Goal: Task Accomplishment & Management: Complete application form

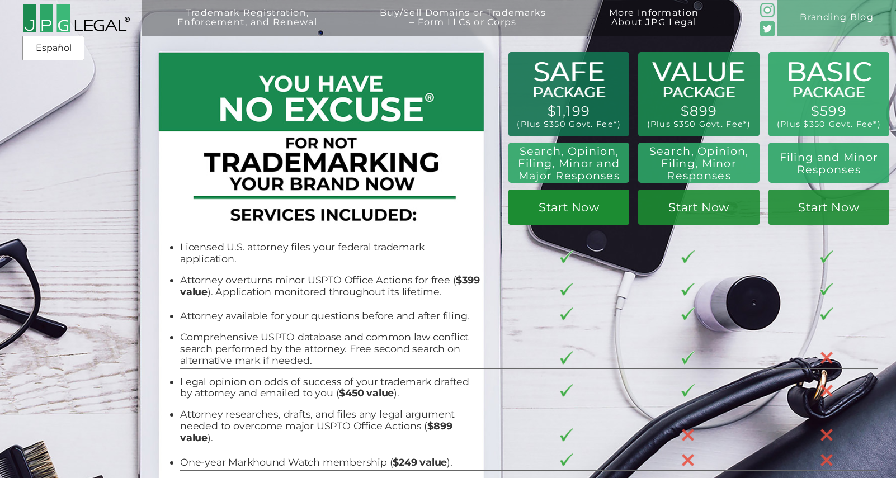
click at [572, 200] on link "Start Now" at bounding box center [568, 207] width 121 height 35
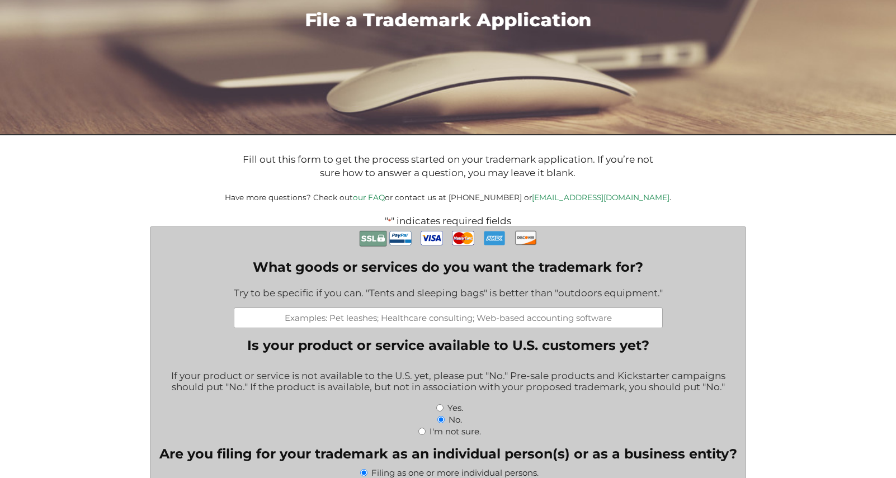
scroll to position [252, 0]
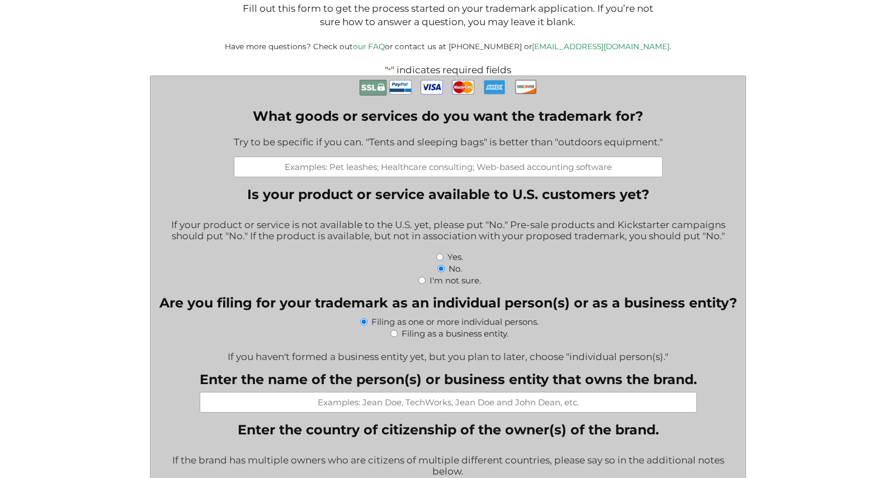
click at [473, 177] on input "What goods or services do you want the trademark for?" at bounding box center [448, 167] width 429 height 21
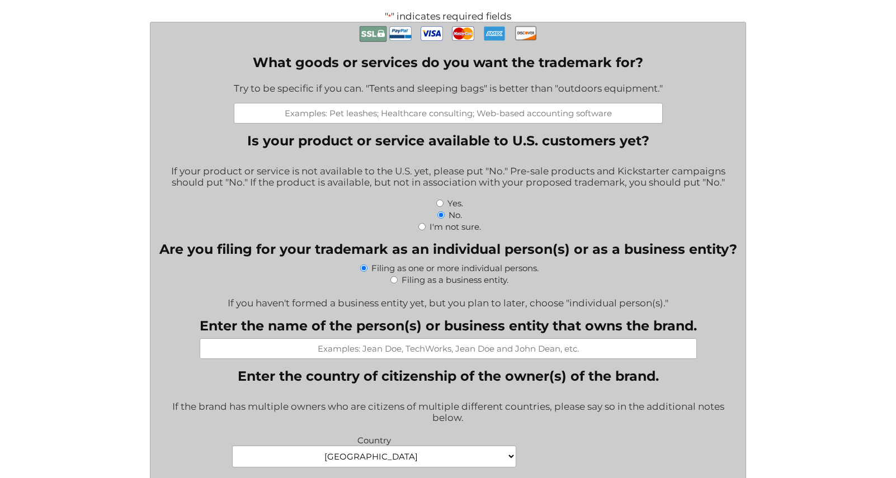
scroll to position [307, 0]
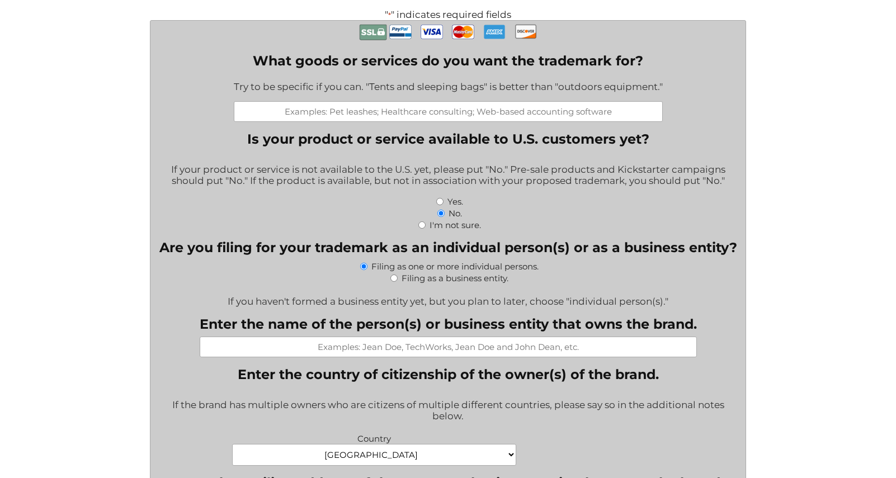
type input "A"
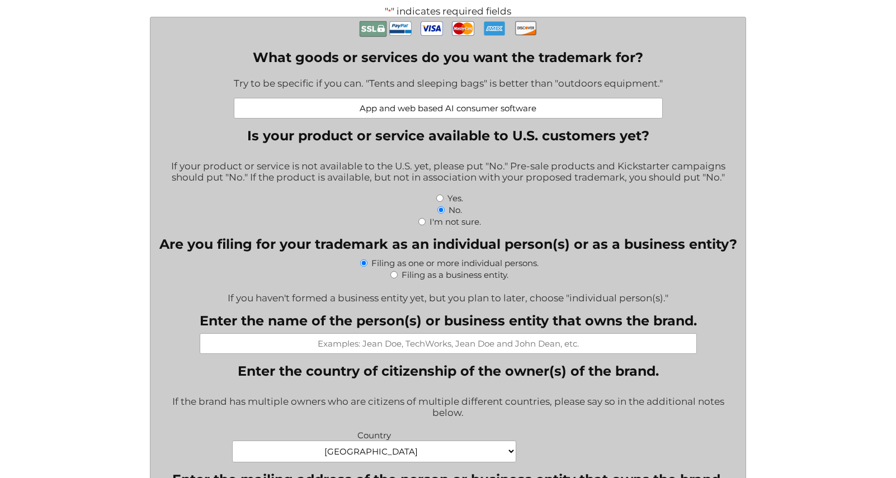
type input "App and web based AI consumer software"
click at [456, 225] on label "I'm not sure." at bounding box center [454, 221] width 51 height 11
click at [426, 225] on input "I'm not sure." at bounding box center [421, 221] width 7 height 7
radio input "true"
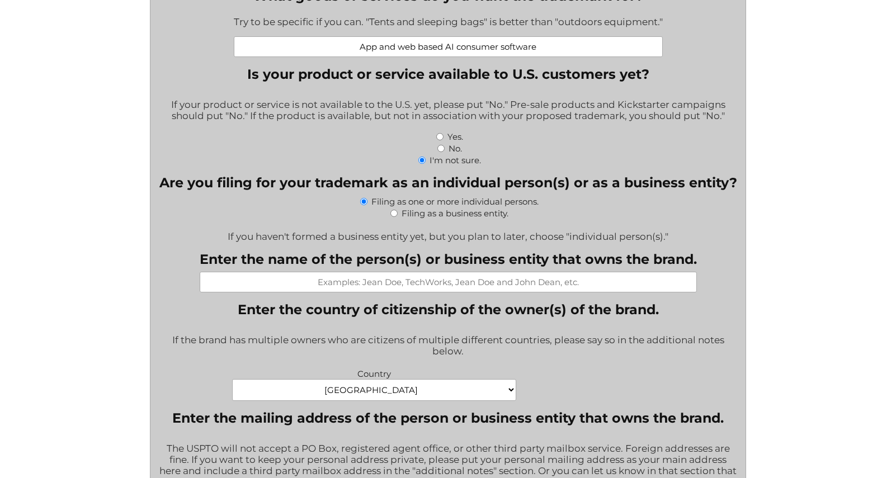
scroll to position [383, 0]
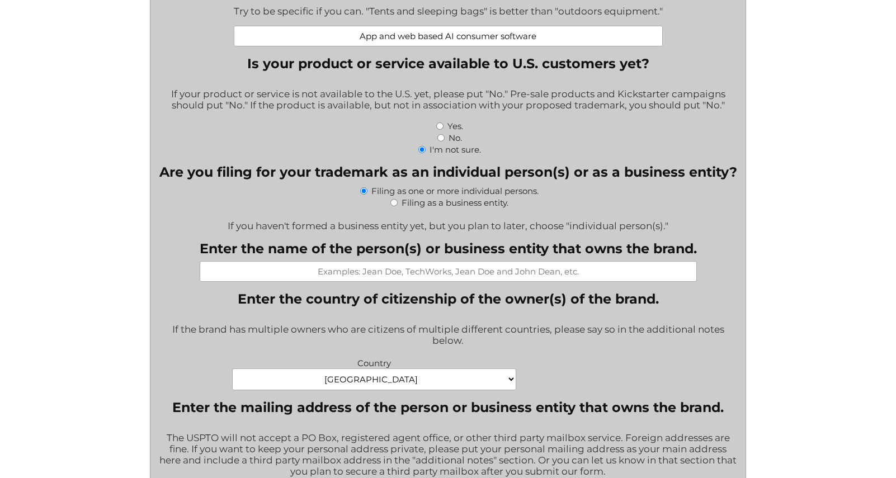
click at [424, 208] on label "Filing as a business entity." at bounding box center [455, 202] width 107 height 11
click at [398, 206] on input "Filing as a business entity." at bounding box center [393, 202] width 7 height 7
radio input "true"
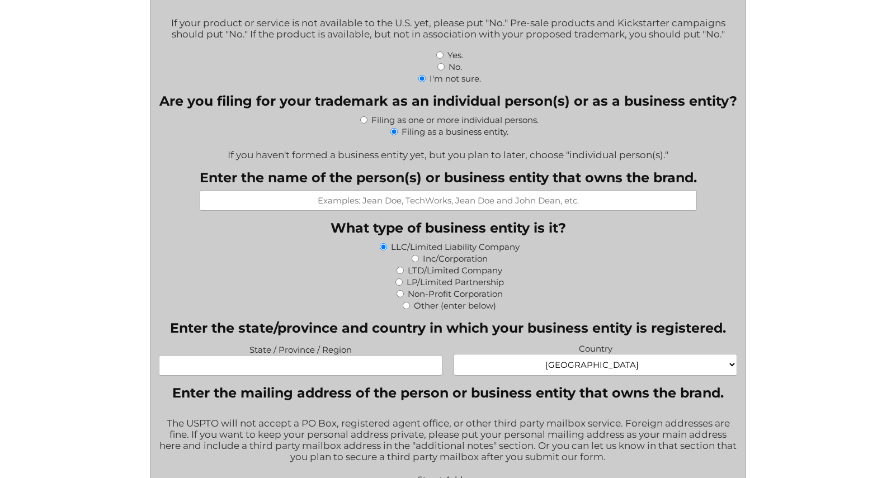
scroll to position [458, 0]
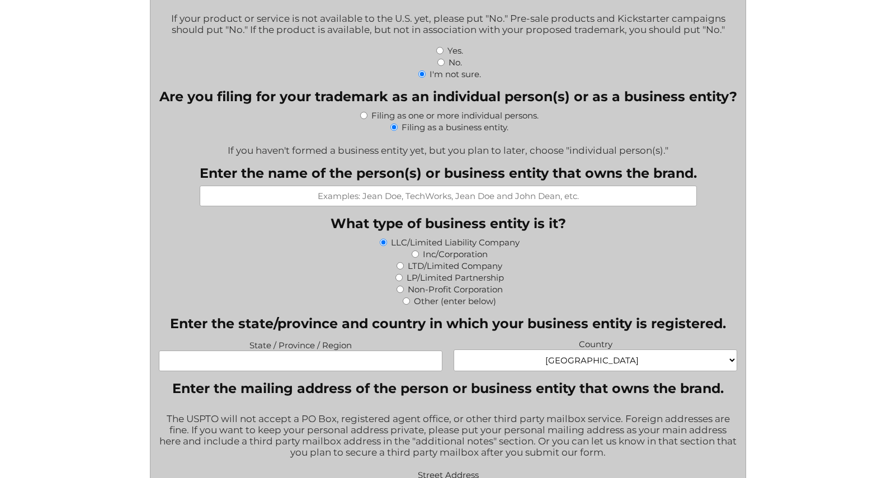
click at [424, 206] on input "Enter the name of the person(s) or business entity that owns the brand." at bounding box center [448, 196] width 497 height 21
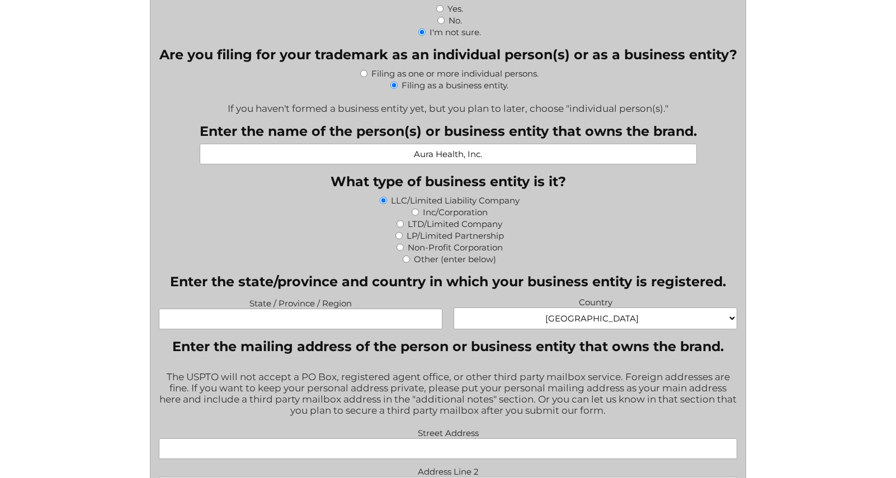
scroll to position [512, 0]
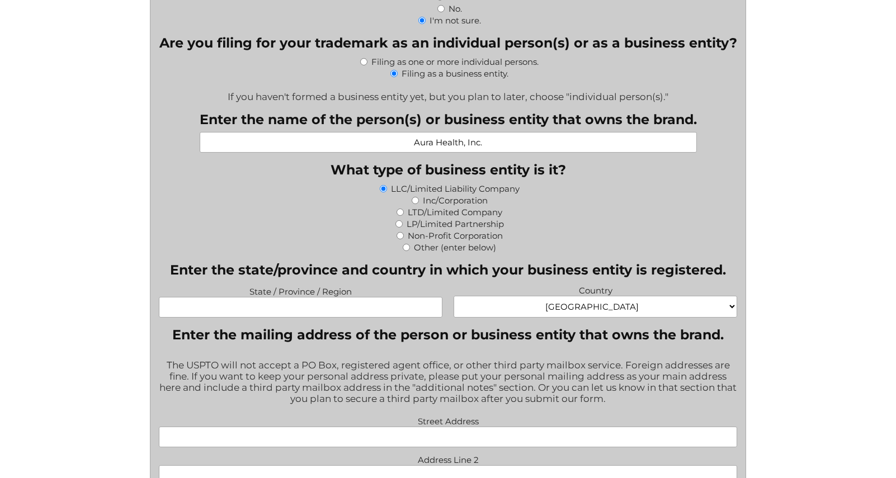
type input "Aura Health, Inc."
click at [460, 206] on label "Inc/Corporation" at bounding box center [455, 200] width 65 height 11
click at [419, 204] on input "Inc/Corporation" at bounding box center [415, 200] width 7 height 7
radio input "true"
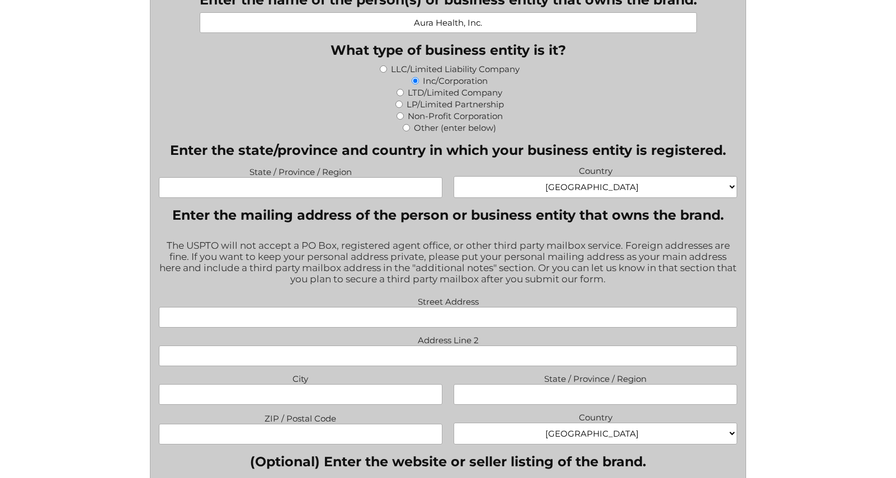
click at [414, 197] on input "State / Province / Region" at bounding box center [301, 187] width 284 height 21
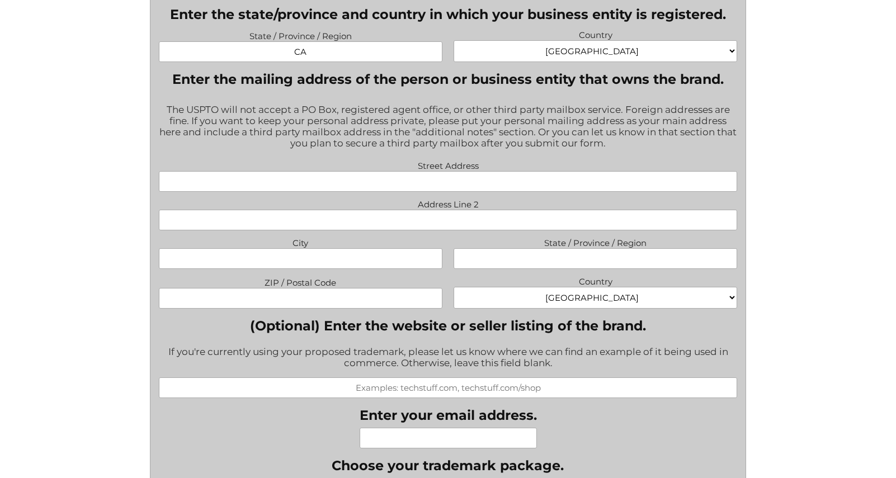
scroll to position [781, 0]
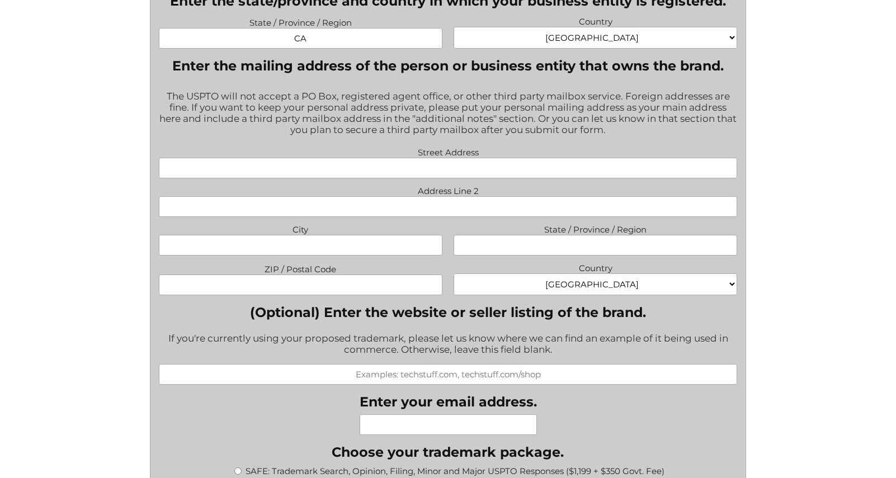
type input "CA"
click at [492, 174] on input "Street Address" at bounding box center [448, 168] width 579 height 21
type input "1 Ferry St"
click at [352, 254] on input "City" at bounding box center [301, 245] width 284 height 21
type input "San Francisco"
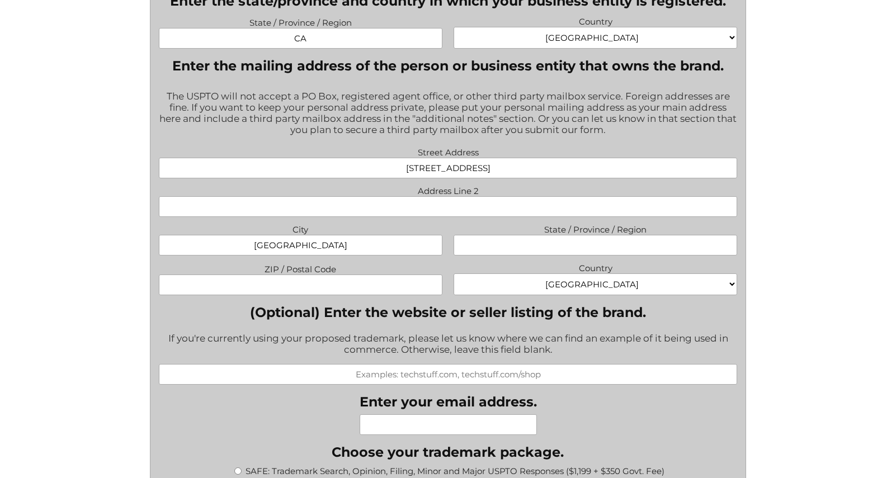
click at [455, 172] on input "1 Ferry St" at bounding box center [448, 168] width 579 height 21
paste input "Building Suite 201 San Francisco CA 94111"
drag, startPoint x: 414, startPoint y: 176, endPoint x: 582, endPoint y: 175, distance: 167.8
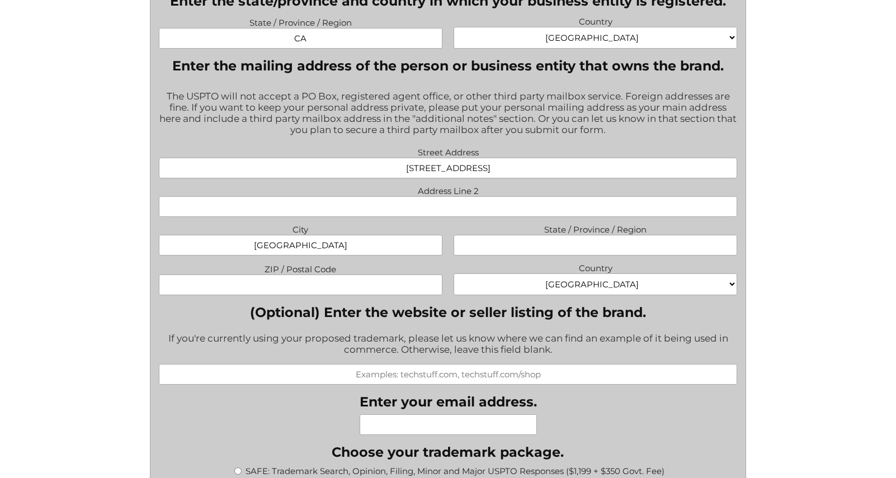
click at [582, 175] on input "1 Ferry Building Suite 201 San Francisco CA 94111" at bounding box center [448, 168] width 579 height 21
type input "1 Ferry Building"
click at [446, 214] on input "Address Line 2" at bounding box center [448, 206] width 579 height 21
paste input "Suite 201 San Francisco CA 94111"
drag, startPoint x: 423, startPoint y: 214, endPoint x: 592, endPoint y: 221, distance: 169.6
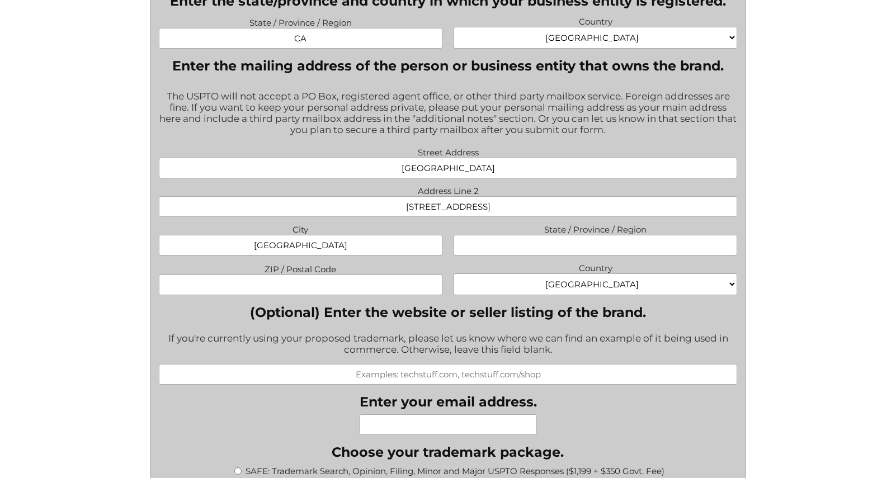
click at [592, 217] on input "Suite 201 San Francisco CA 94111" at bounding box center [448, 206] width 579 height 21
type input "Suite 201"
click at [360, 291] on input "ZIP / Postal Code" at bounding box center [301, 285] width 284 height 21
paste input "San Francisco CA 94111"
drag, startPoint x: 327, startPoint y: 288, endPoint x: 190, endPoint y: 284, distance: 137.1
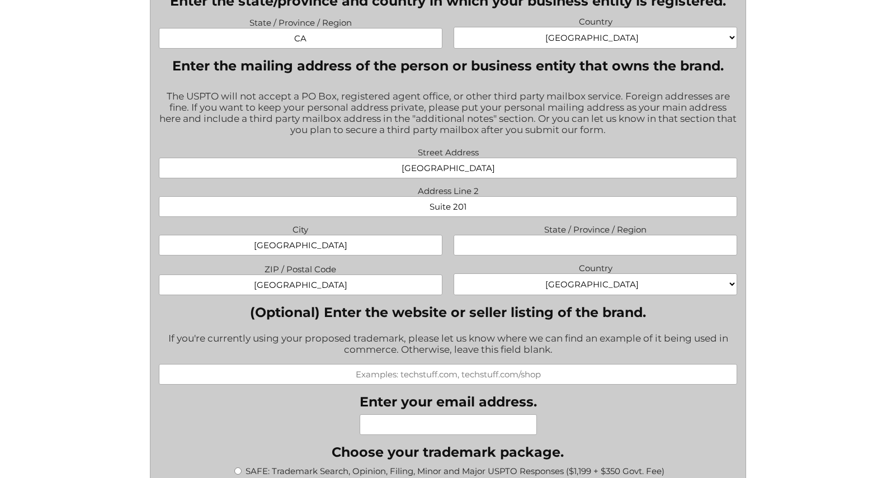
click at [190, 284] on input "San Francisco CA 94111" at bounding box center [301, 285] width 284 height 21
type input "94111"
click at [560, 249] on input "State / Province / Region" at bounding box center [596, 245] width 284 height 21
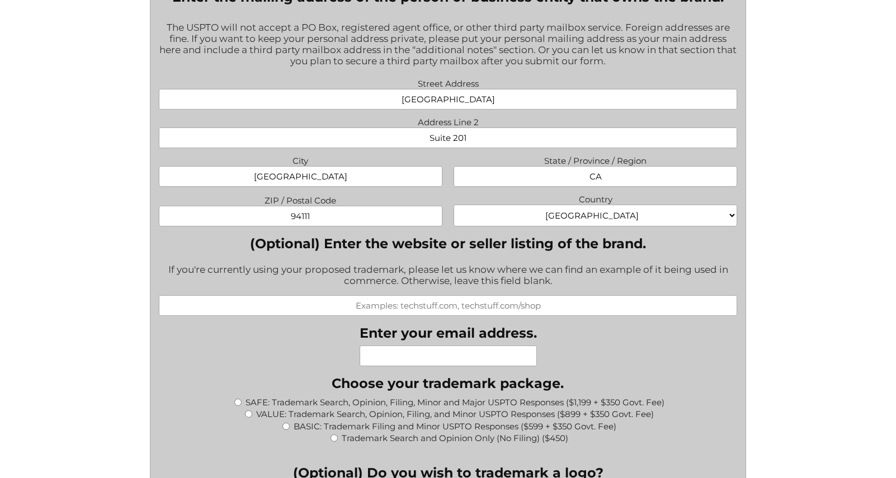
scroll to position [900, 0]
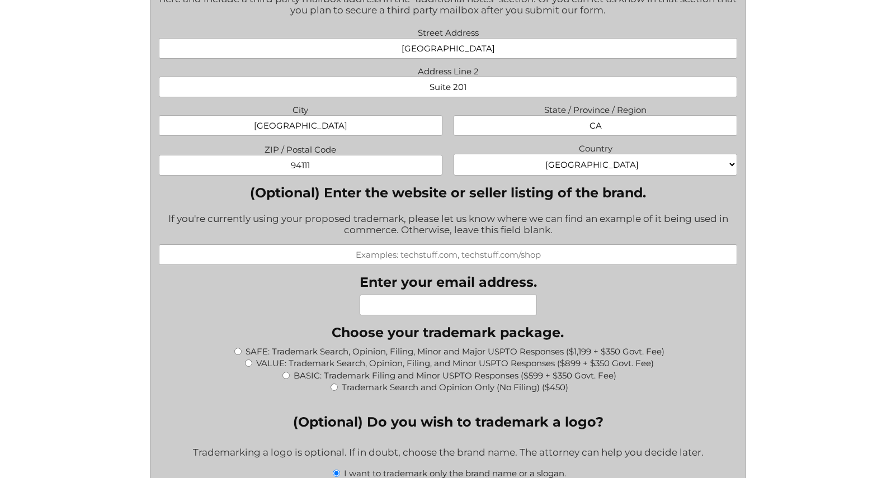
type input "CA"
click at [450, 257] on input "(Optional) Enter the website or seller listing of the brand." at bounding box center [448, 254] width 579 height 21
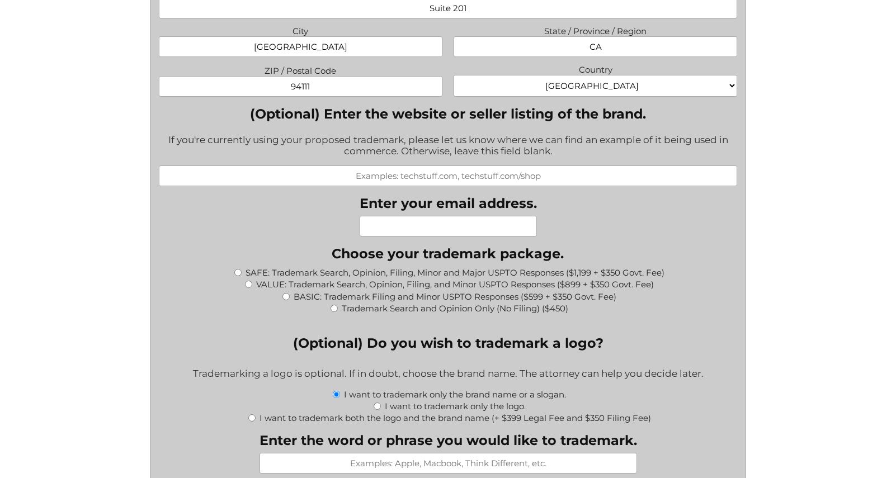
scroll to position [993, 0]
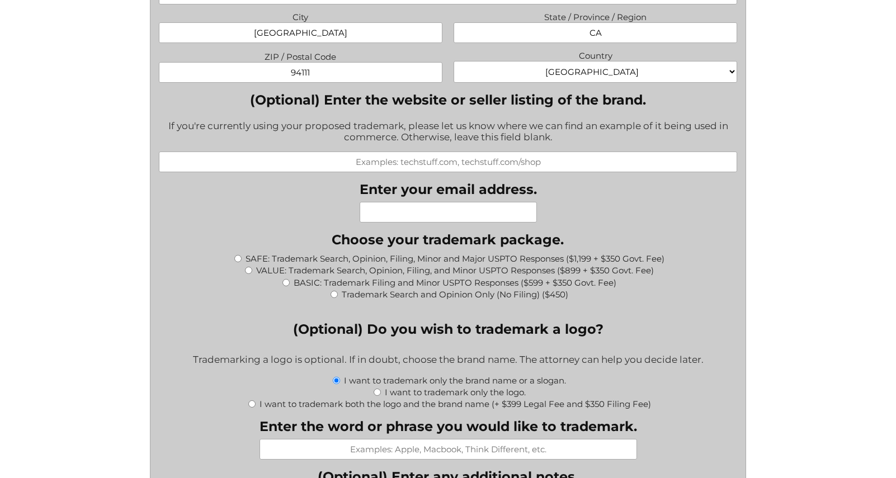
click at [436, 228] on div "What goods or services do you want the trademark for? Try to be specific if you…" at bounding box center [448, 267] width 579 height 1865
click at [433, 216] on input "Enter your email address." at bounding box center [448, 212] width 177 height 21
type input "teresa@aurahealth.io"
click at [410, 264] on label "SAFE: Trademark Search, Opinion, Filing, Minor and Major USPTO Responses ($1,19…" at bounding box center [454, 258] width 419 height 11
click at [242, 262] on input "SAFE: Trademark Search, Opinion, Filing, Minor and Major USPTO Responses ($1,19…" at bounding box center [237, 258] width 7 height 7
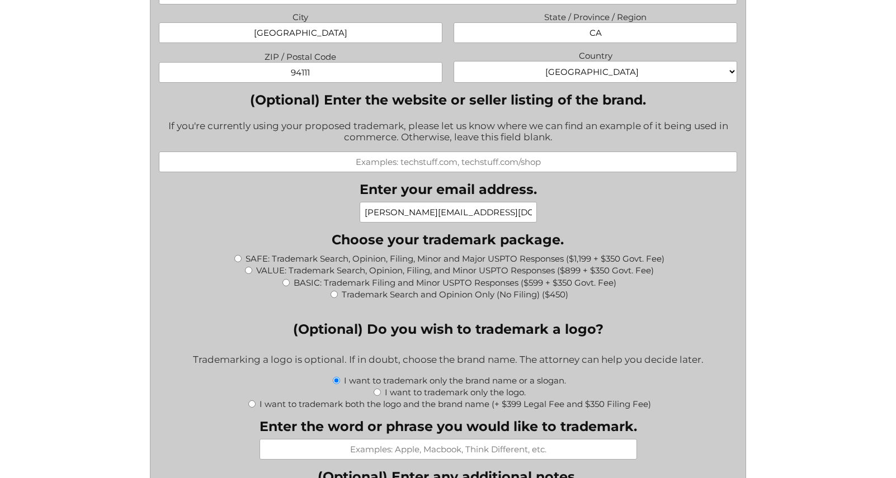
radio input "true"
type input "$1,549.00"
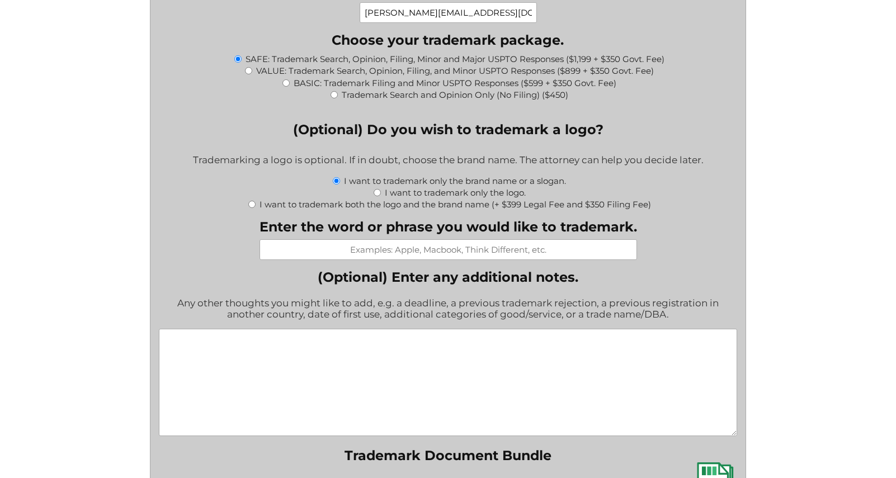
scroll to position [1195, 0]
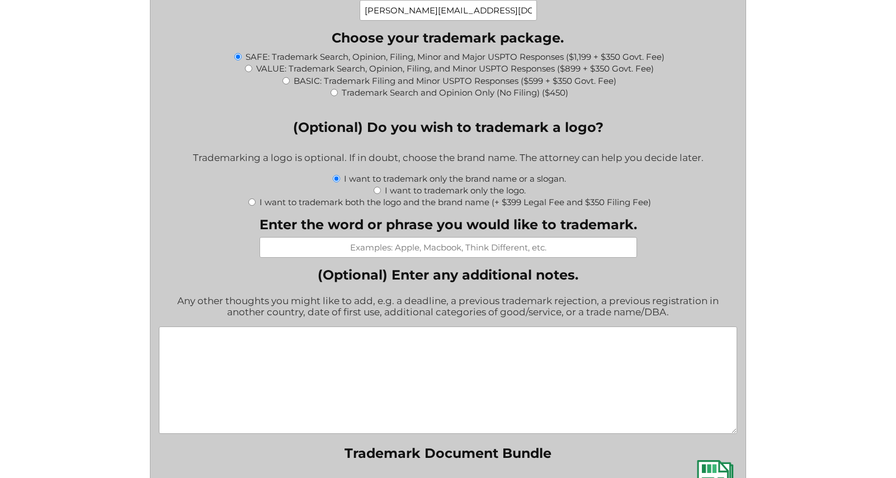
click at [441, 252] on input "Enter the word or phrase you would like to trademark." at bounding box center [447, 247] width 377 height 21
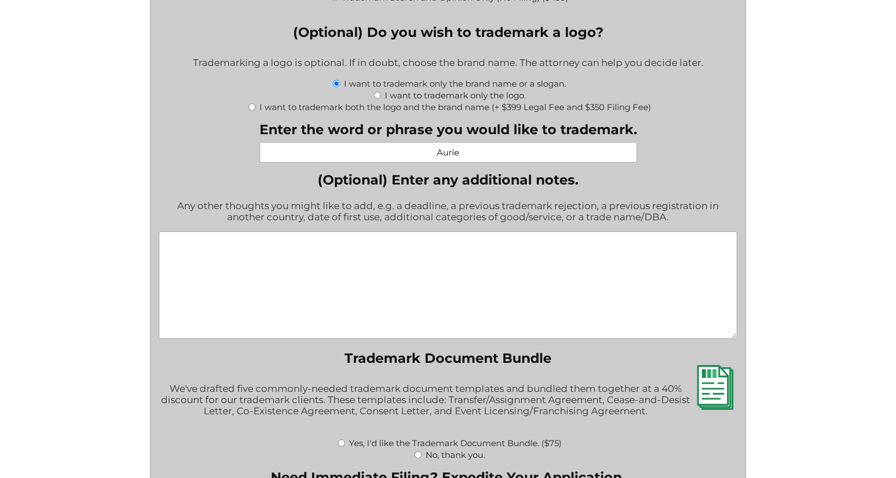
type input "Aurie"
click at [459, 305] on textarea "(Optional) Enter any additional notes." at bounding box center [448, 284] width 579 height 107
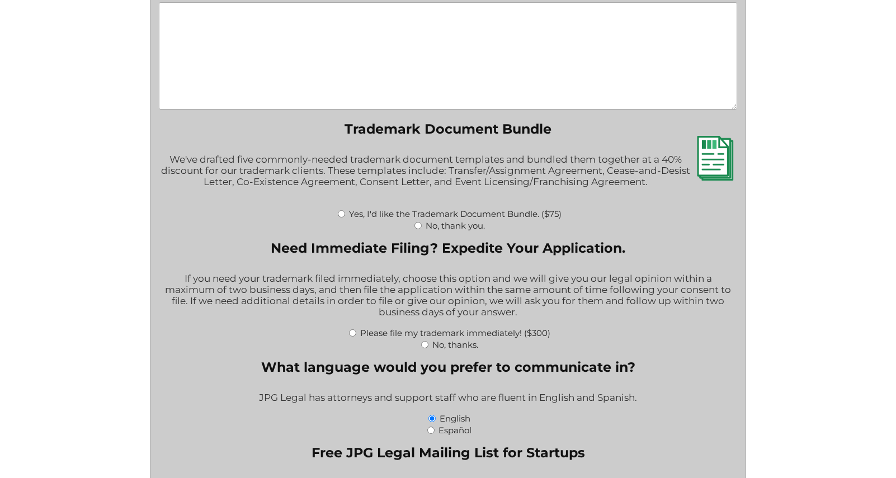
scroll to position [1522, 0]
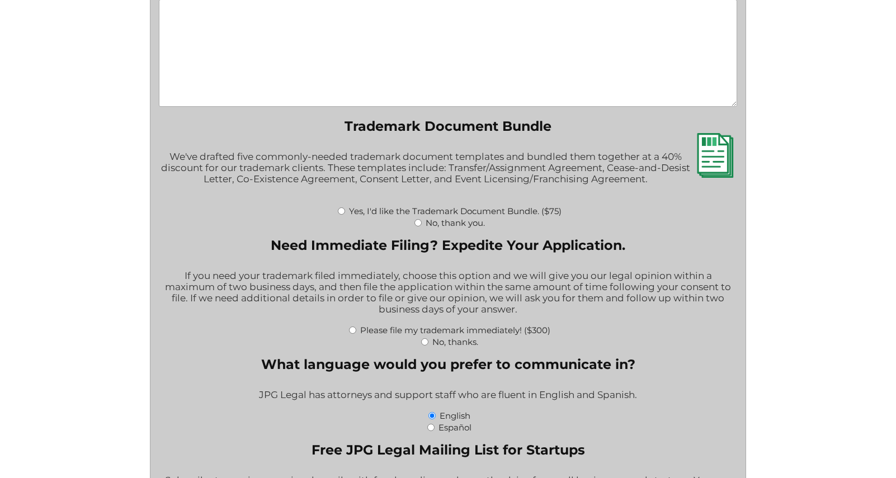
click at [446, 228] on label "No, thank you." at bounding box center [455, 223] width 59 height 11
click at [422, 226] on input "No, thank you." at bounding box center [417, 222] width 7 height 7
radio input "true"
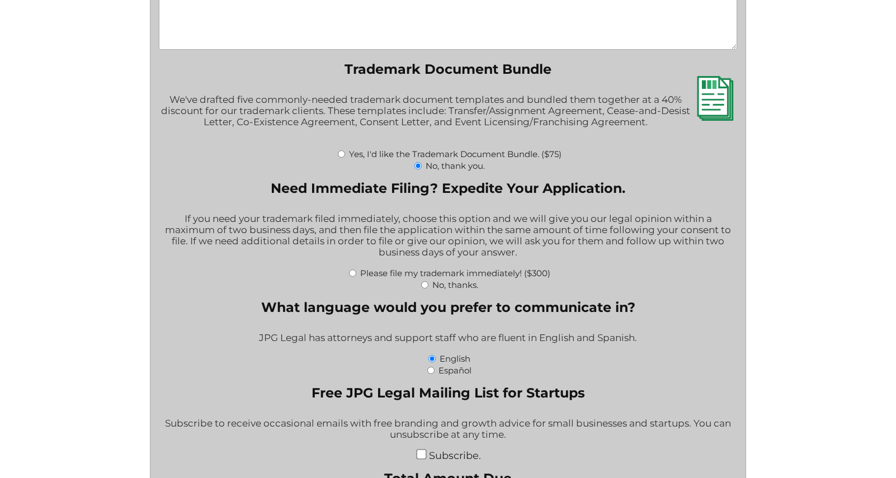
scroll to position [1580, 0]
click at [462, 290] on label "No, thanks." at bounding box center [455, 284] width 46 height 11
click at [428, 288] on input "No, thanks." at bounding box center [424, 284] width 7 height 7
radio input "true"
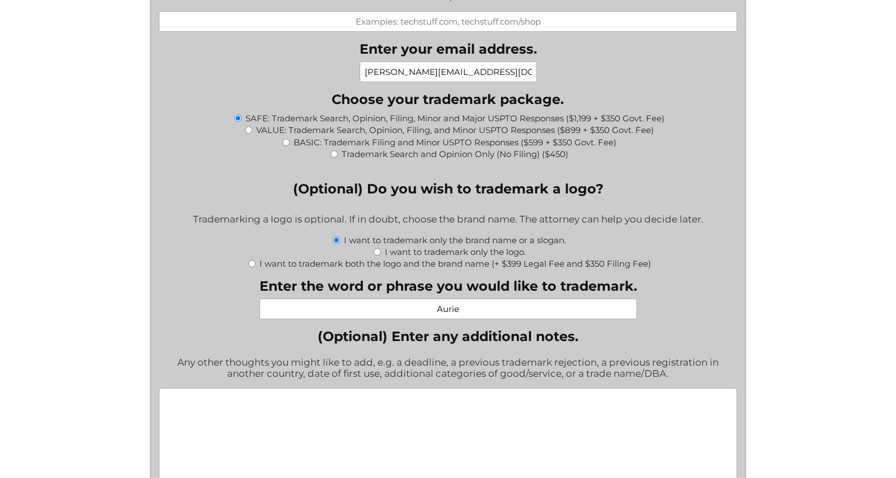
scroll to position [1136, 0]
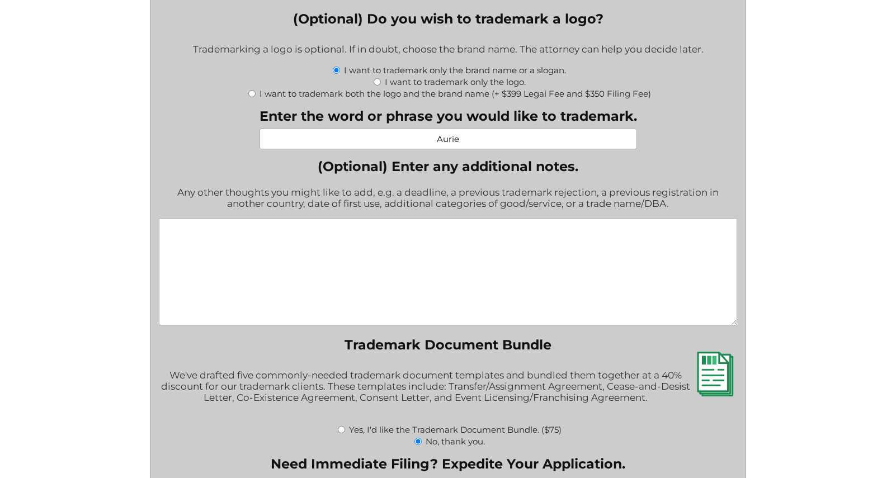
click at [409, 288] on textarea "(Optional) Enter any additional notes." at bounding box center [448, 271] width 579 height 107
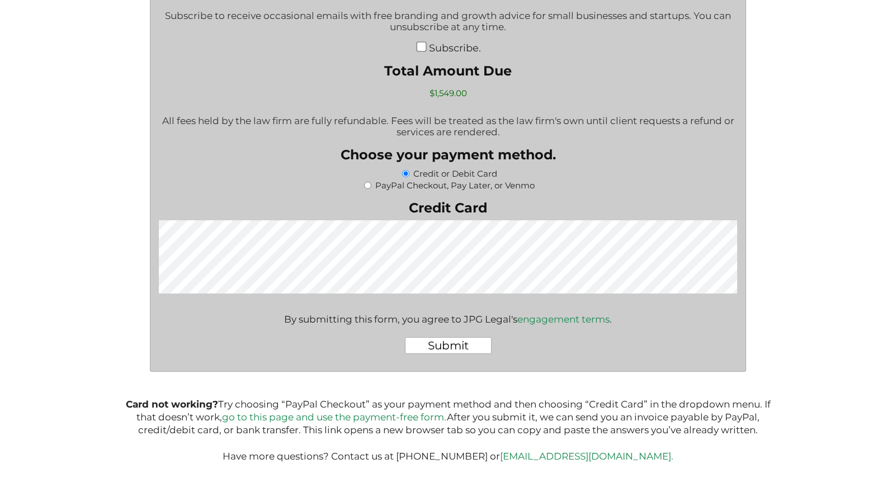
scroll to position [2008, 0]
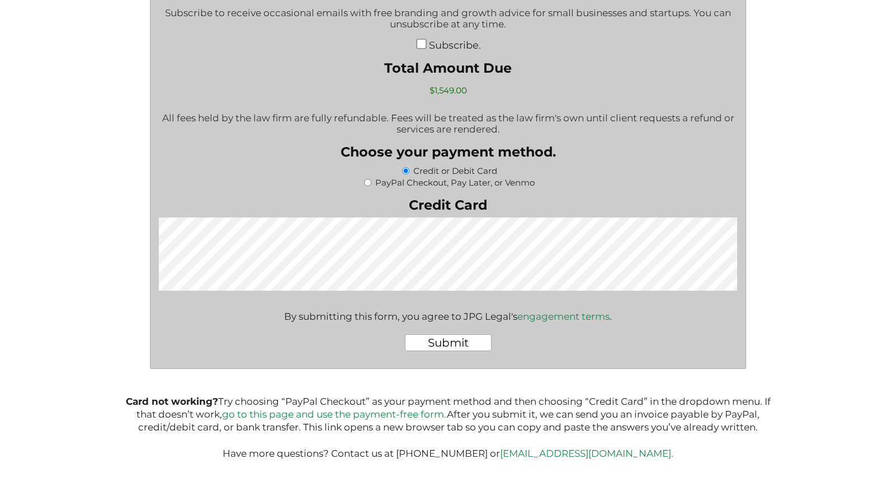
type textarea "we might extend the usage from software into a retail concept in the future."
click at [463, 343] on input "Submit" at bounding box center [448, 342] width 87 height 17
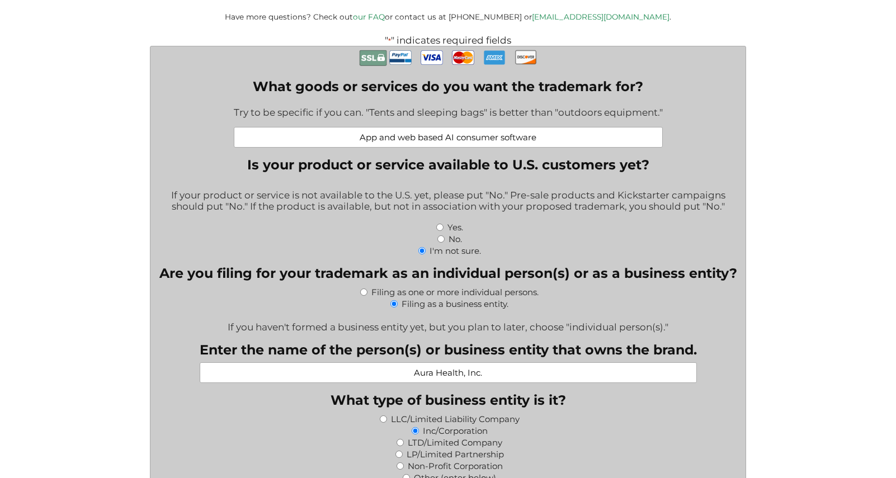
scroll to position [280, 0]
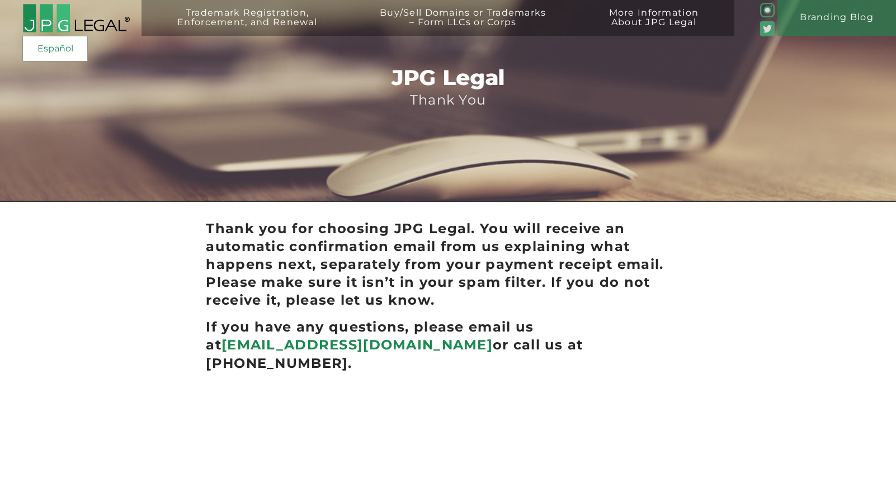
scroll to position [6, 0]
